Goal: Information Seeking & Learning: Check status

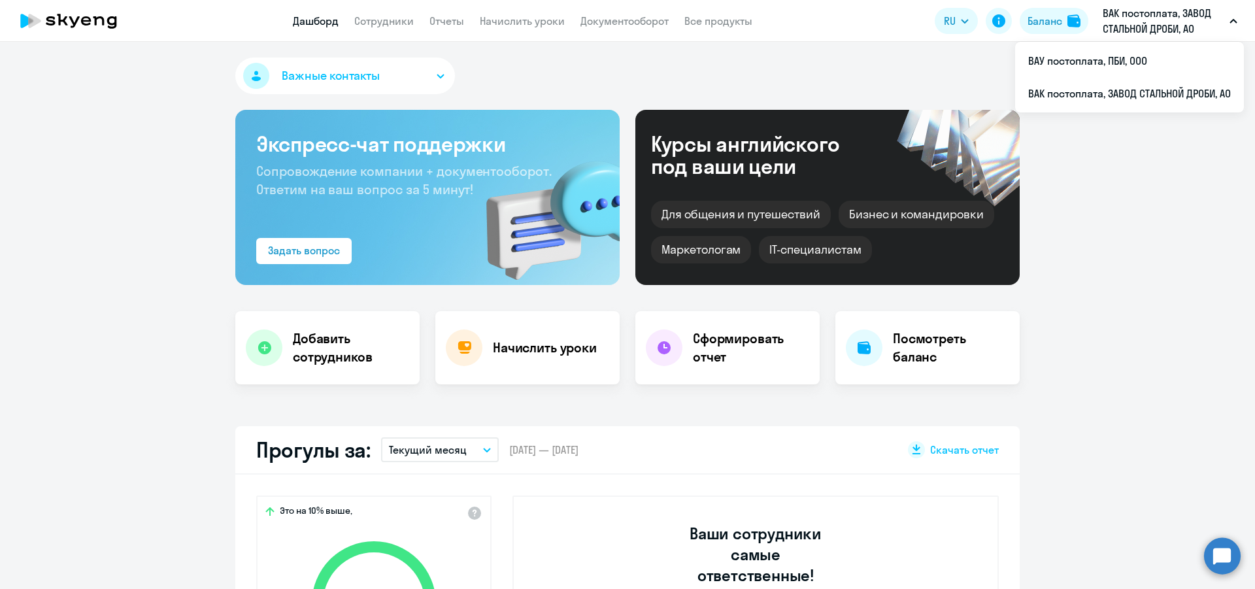
select select "30"
click at [379, 22] on link "Сотрудники" at bounding box center [383, 20] width 59 height 13
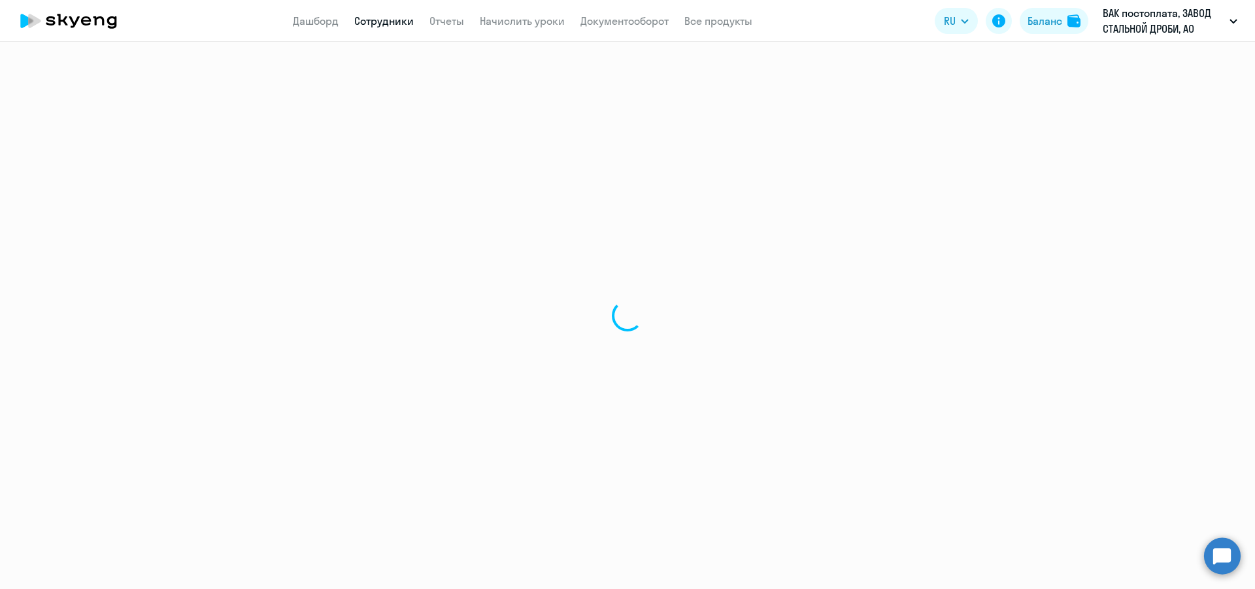
select select "30"
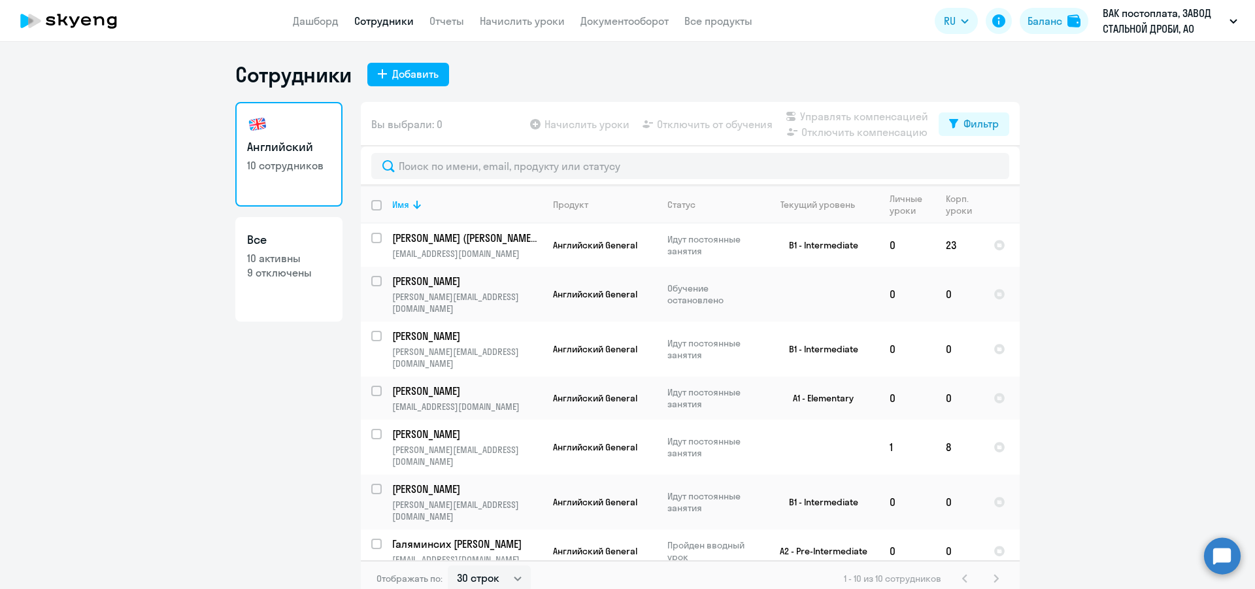
click at [269, 270] on p "9 отключены" at bounding box center [289, 272] width 84 height 14
select select "30"
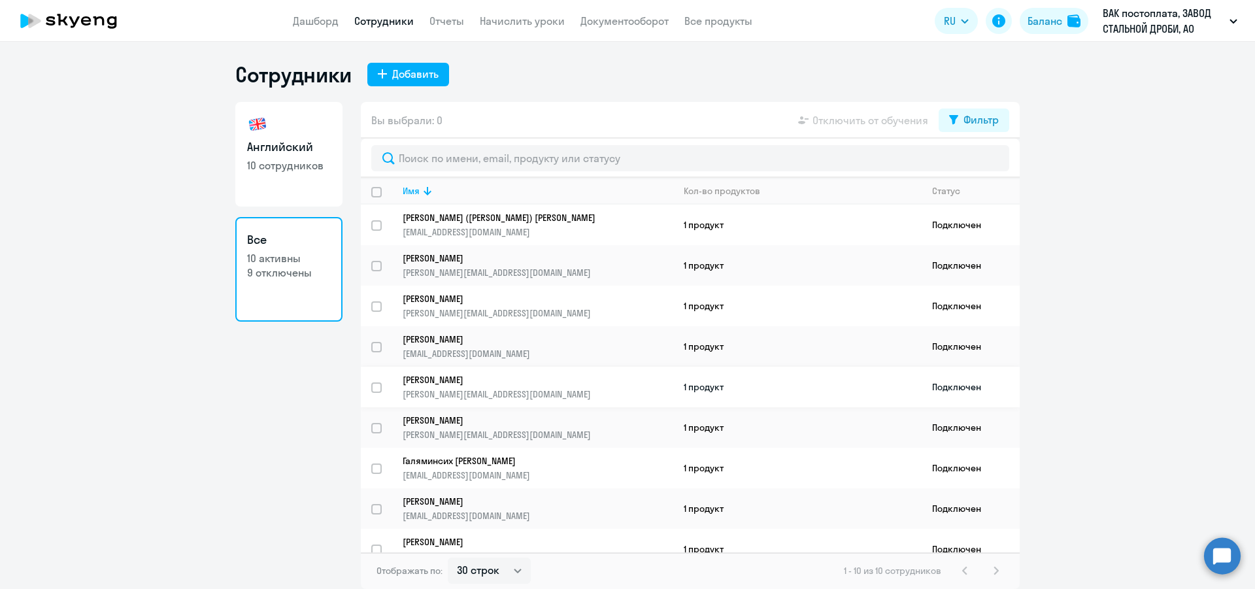
scroll to position [58, 0]
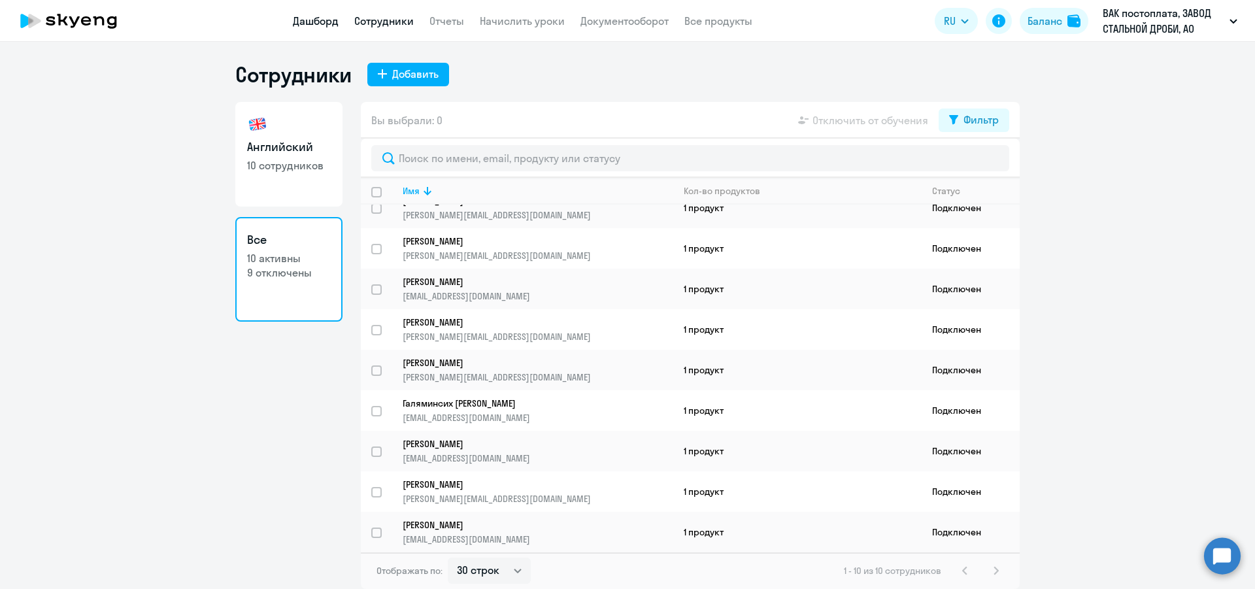
click at [311, 24] on link "Дашборд" at bounding box center [316, 20] width 46 height 13
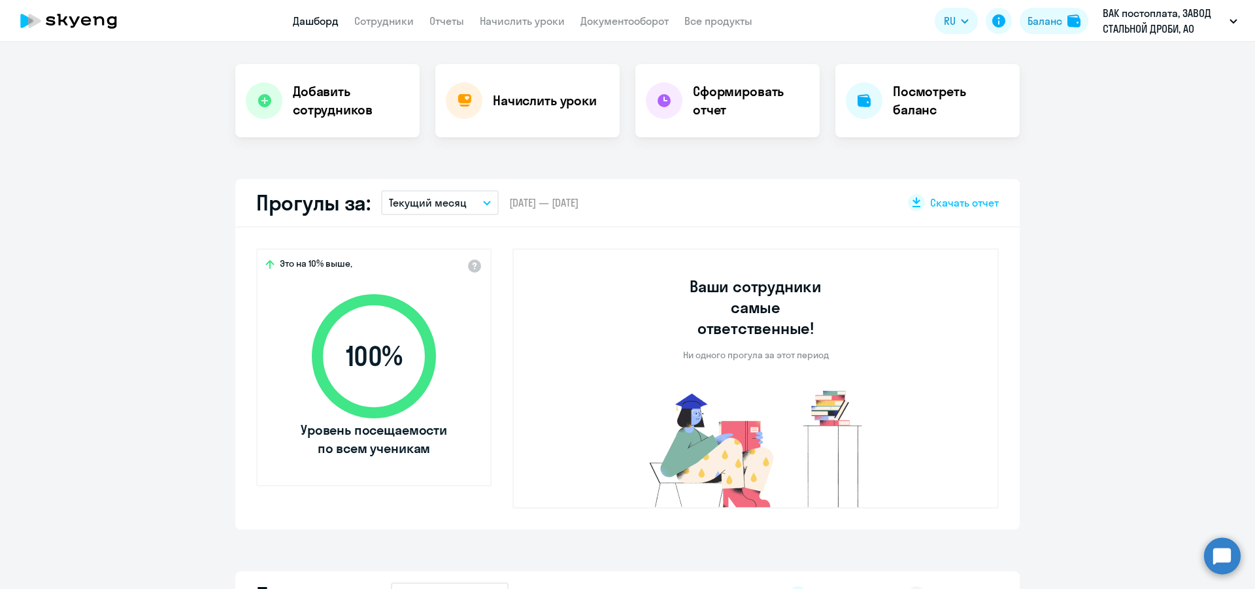
select select "30"
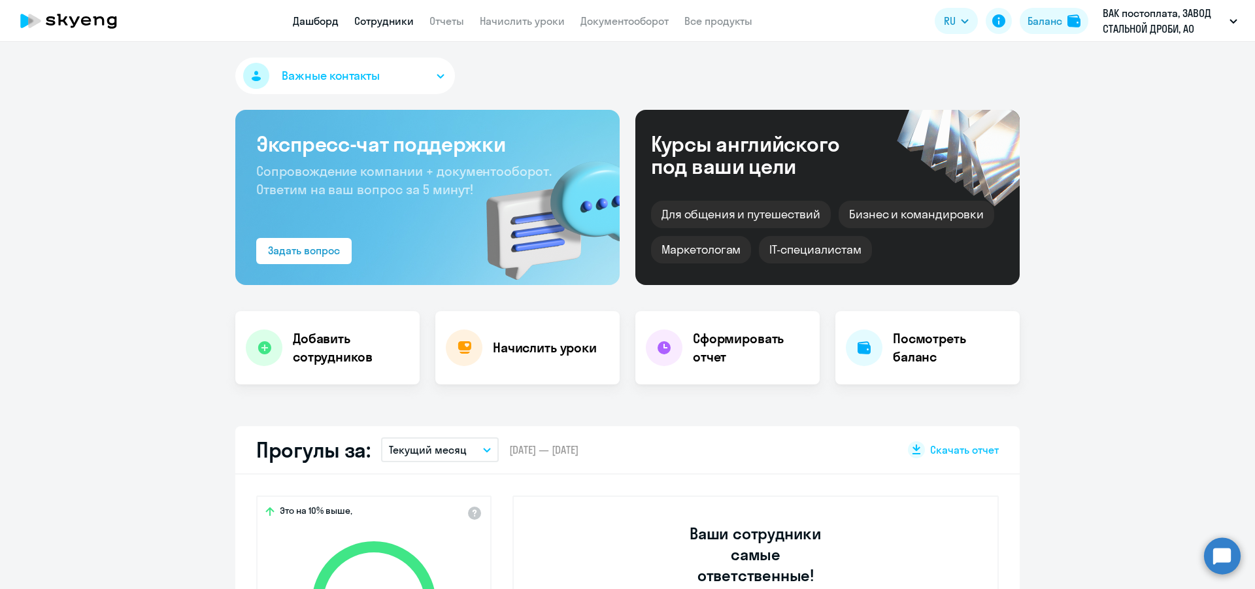
click at [382, 24] on link "Сотрудники" at bounding box center [383, 20] width 59 height 13
select select "30"
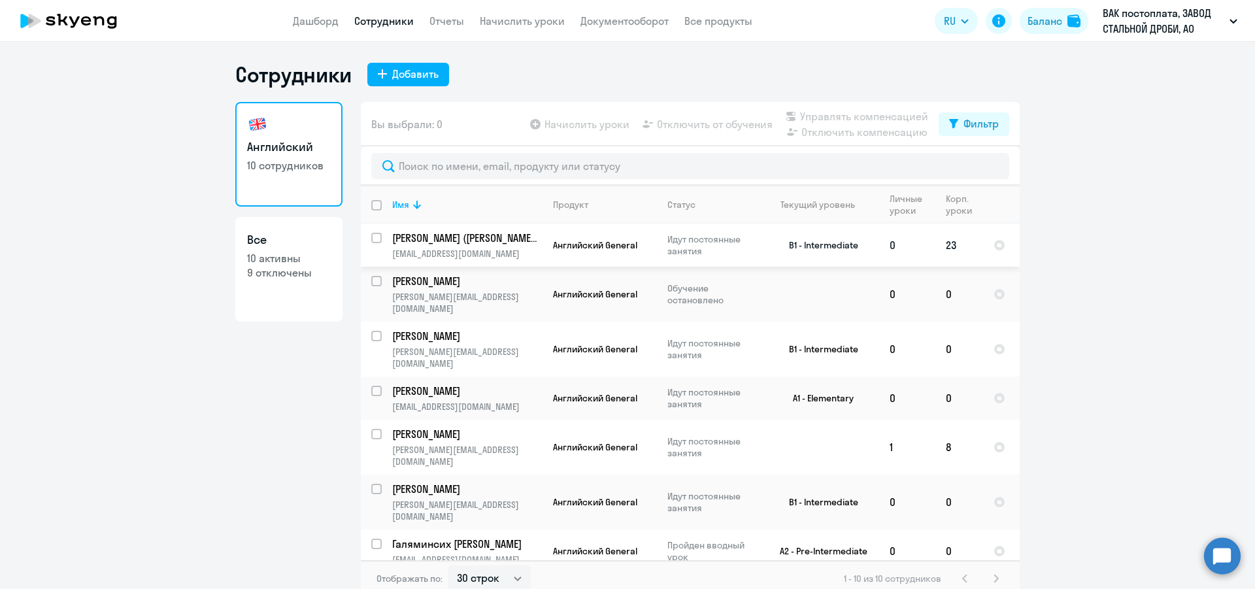
click at [448, 246] on td "[PERSON_NAME] ([PERSON_NAME]) [PERSON_NAME] [PERSON_NAME][EMAIL_ADDRESS][DOMAIN…" at bounding box center [462, 245] width 161 height 43
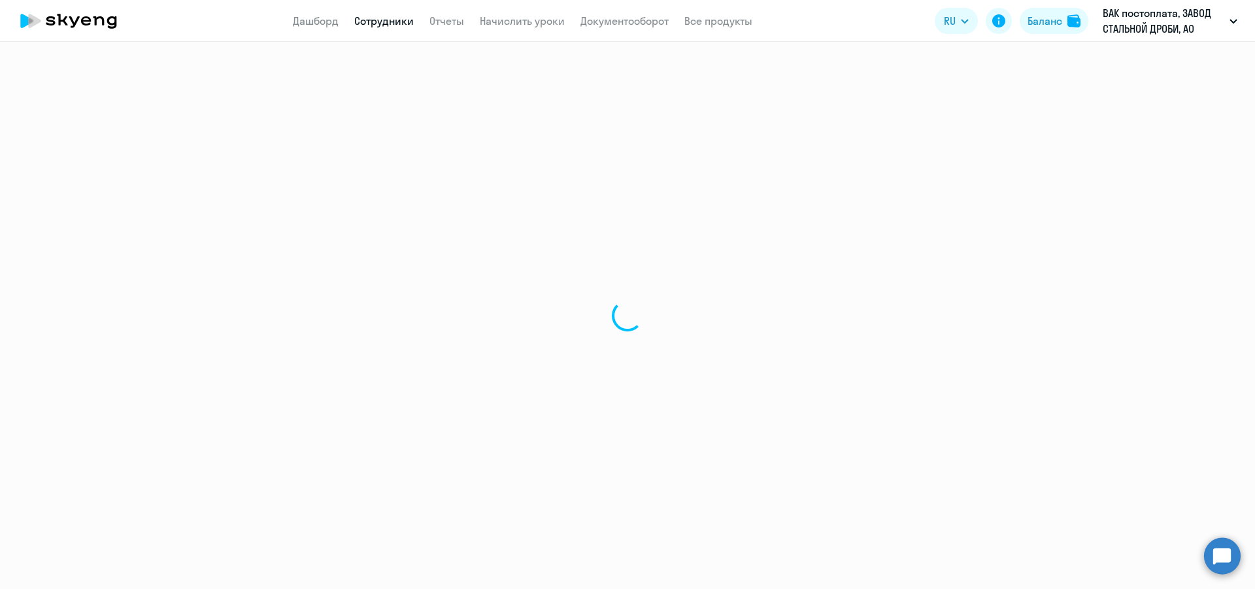
select select "english"
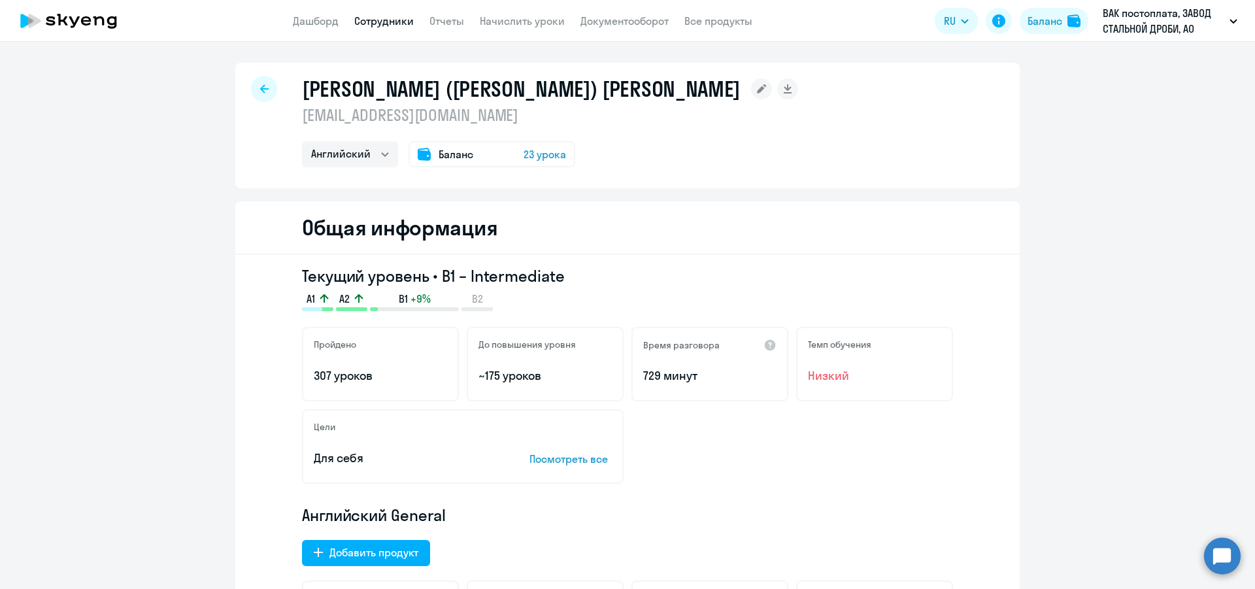
click at [531, 152] on span "23 урока" at bounding box center [545, 154] width 42 height 16
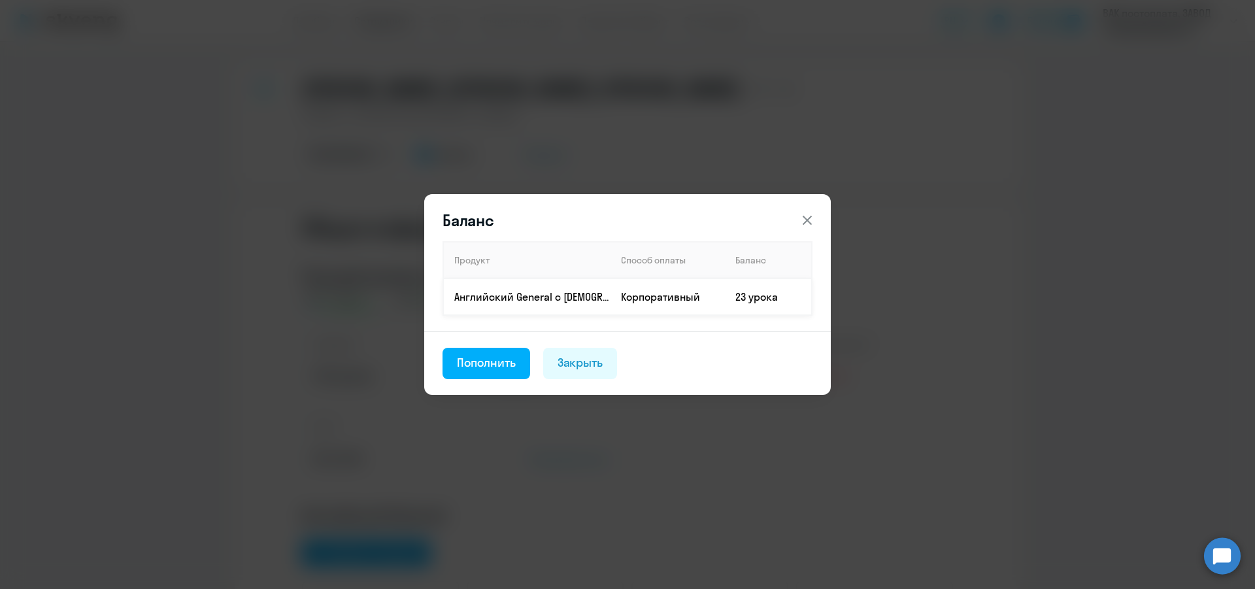
drag, startPoint x: 736, startPoint y: 303, endPoint x: 713, endPoint y: 312, distance: 24.9
click at [735, 303] on td "23 урока" at bounding box center [768, 296] width 87 height 37
click at [594, 366] on div "Закрыть" at bounding box center [581, 362] width 46 height 17
